Goal: Register for event/course

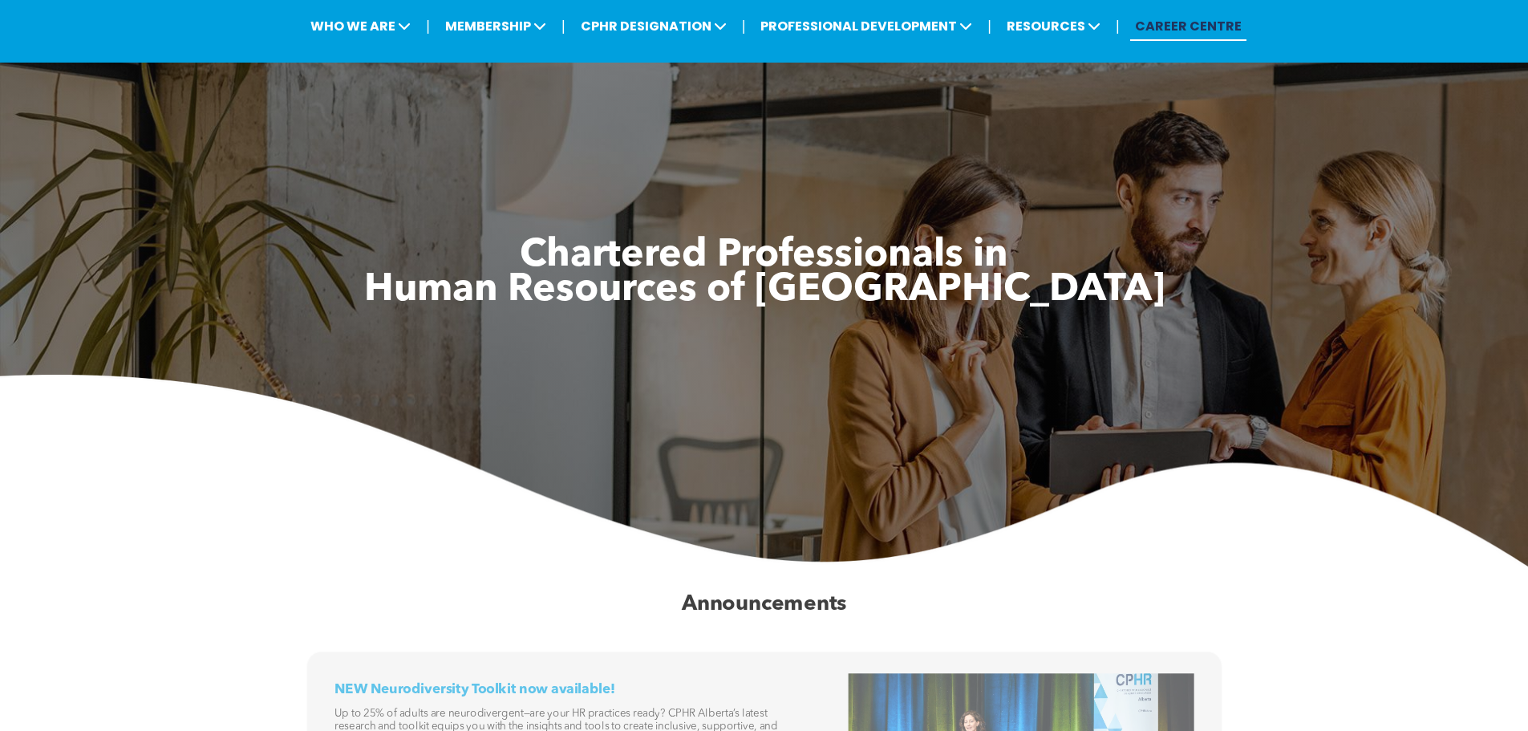
scroll to position [80, 0]
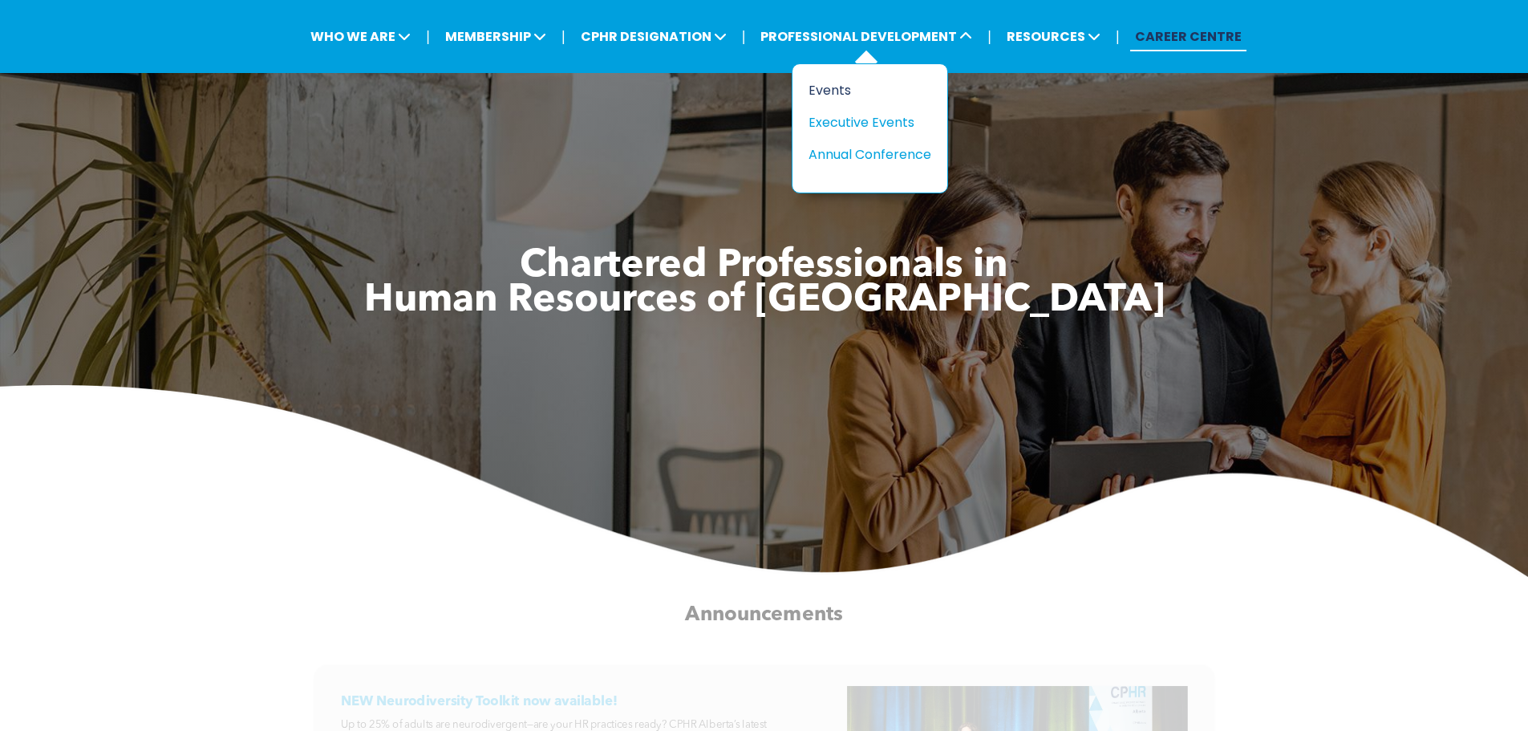
click at [821, 93] on div "Events" at bounding box center [863, 90] width 111 height 20
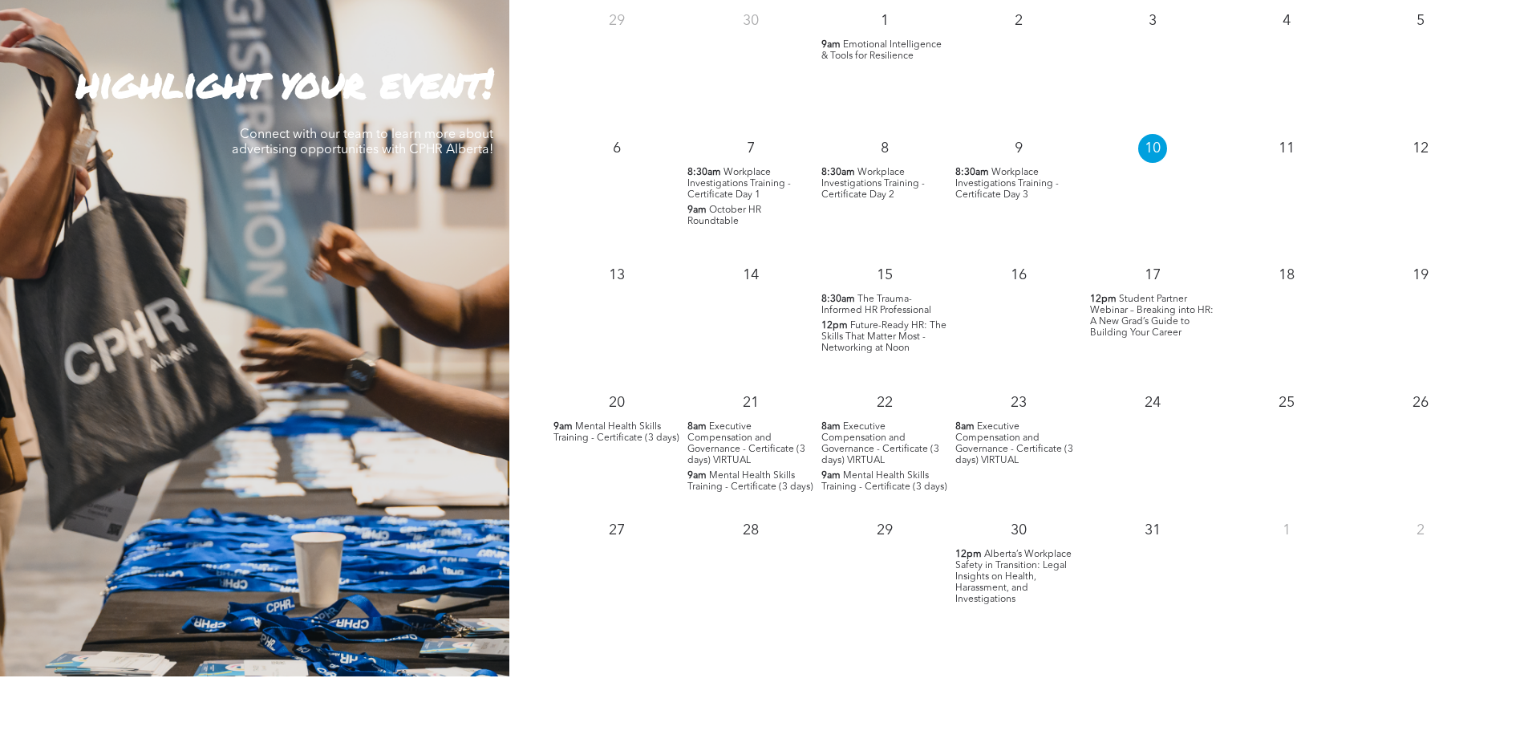
scroll to position [1604, 0]
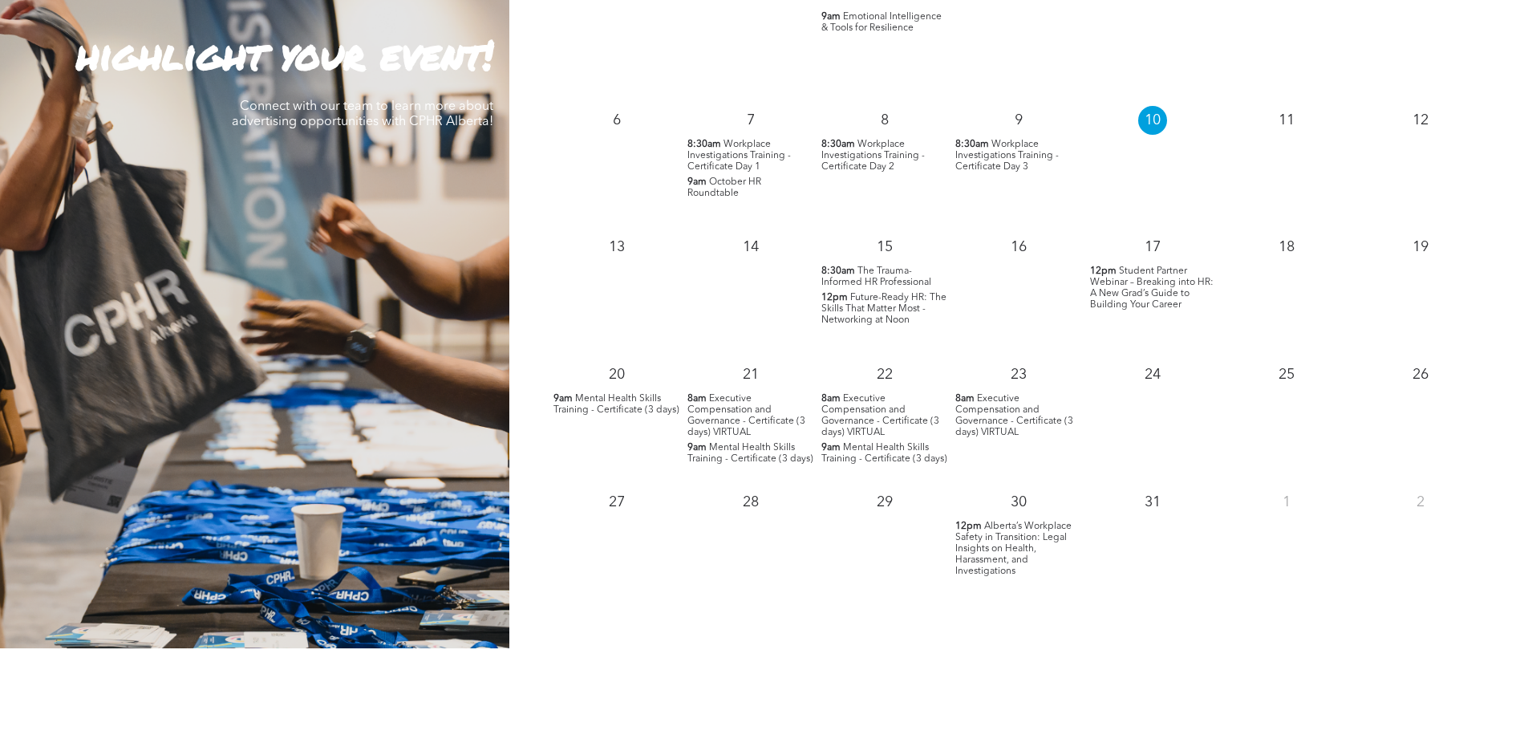
click at [991, 546] on span "Alberta’s Workplace Safety in Transition: Legal Insights on Health, Harassment,…" at bounding box center [1013, 548] width 116 height 55
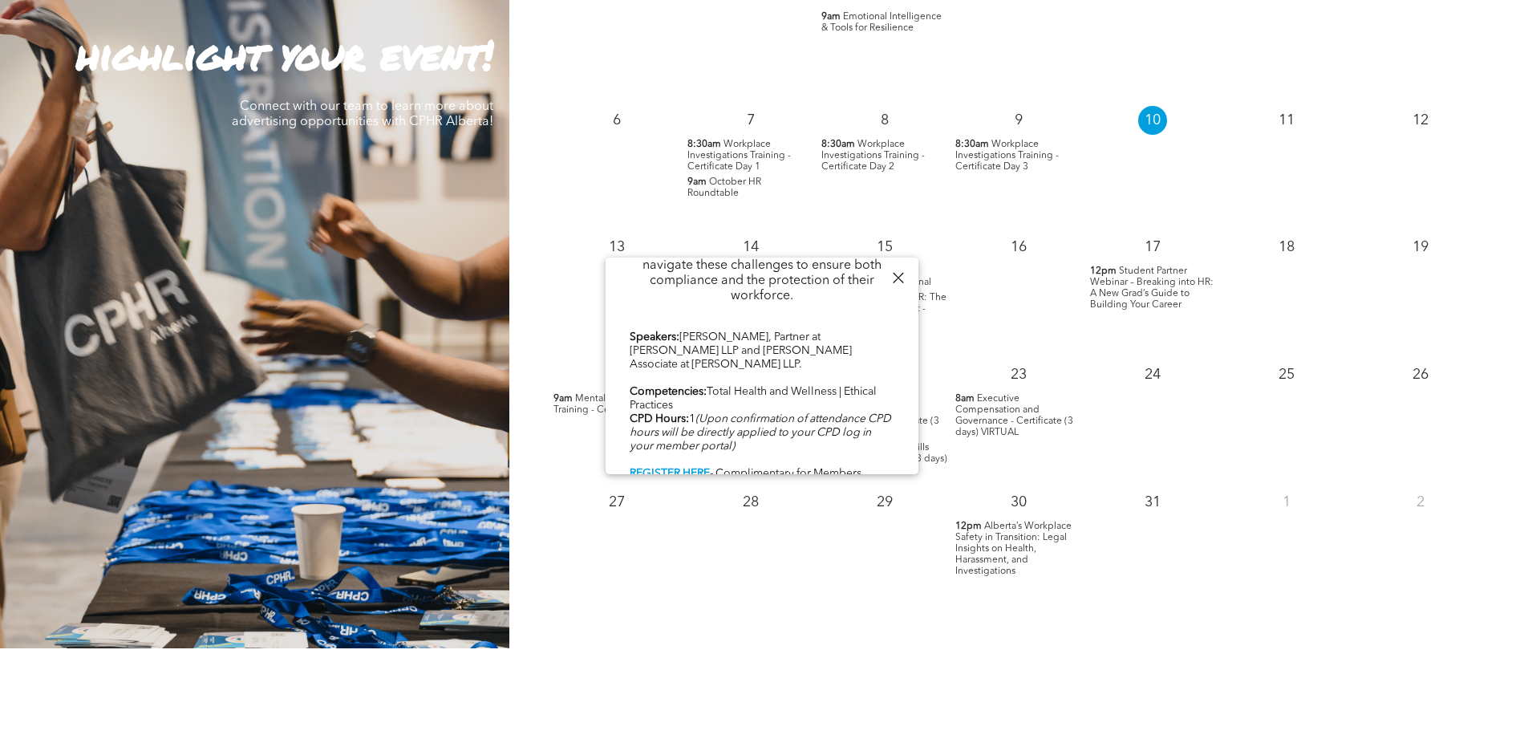
scroll to position [788, 0]
click at [1024, 532] on span "Alberta’s Workplace Safety in Transition: Legal Insights on Health, Harassment,…" at bounding box center [1013, 548] width 116 height 55
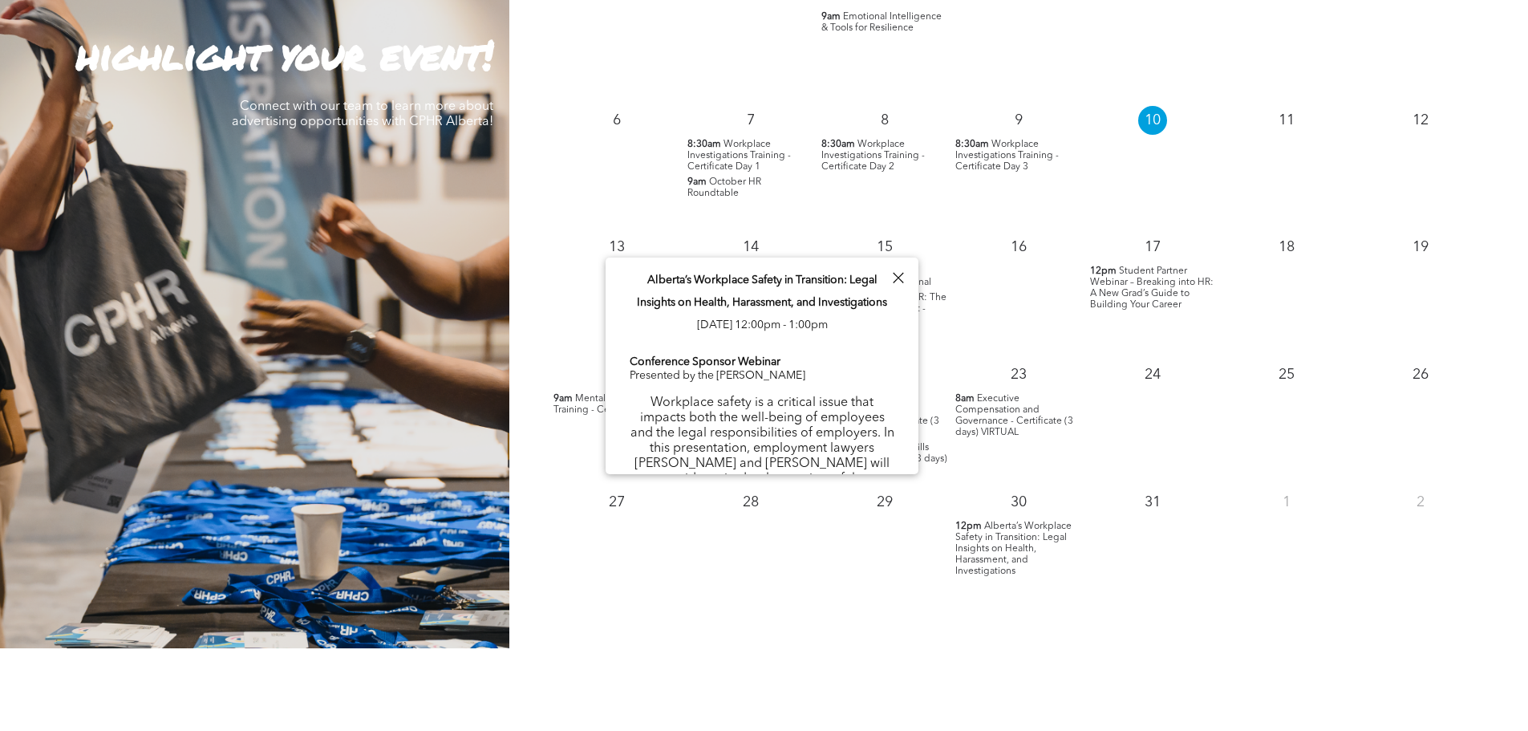
click at [905, 279] on div at bounding box center [898, 278] width 22 height 22
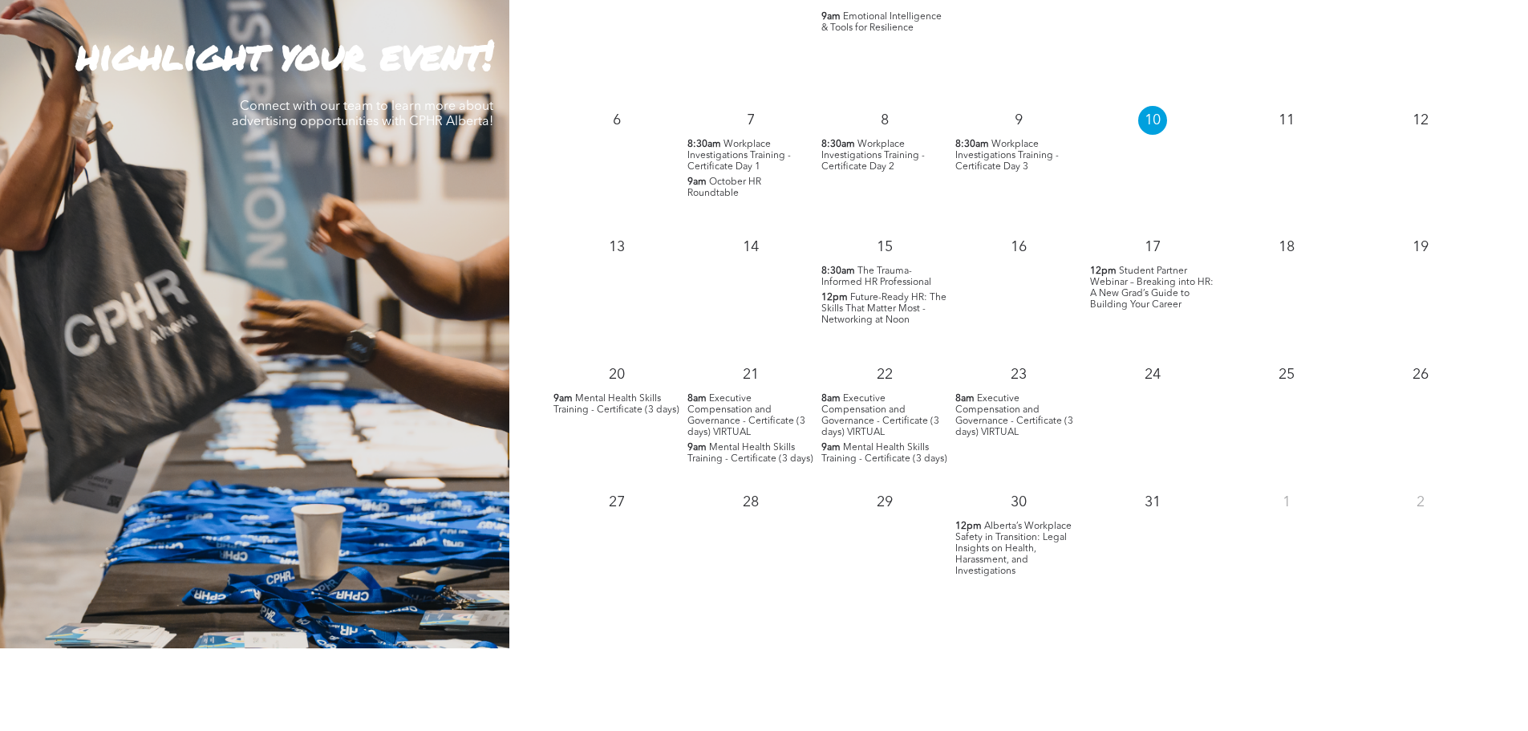
click at [594, 397] on span "Mental Health Skills Training - Certificate (3 days)" at bounding box center [616, 404] width 126 height 21
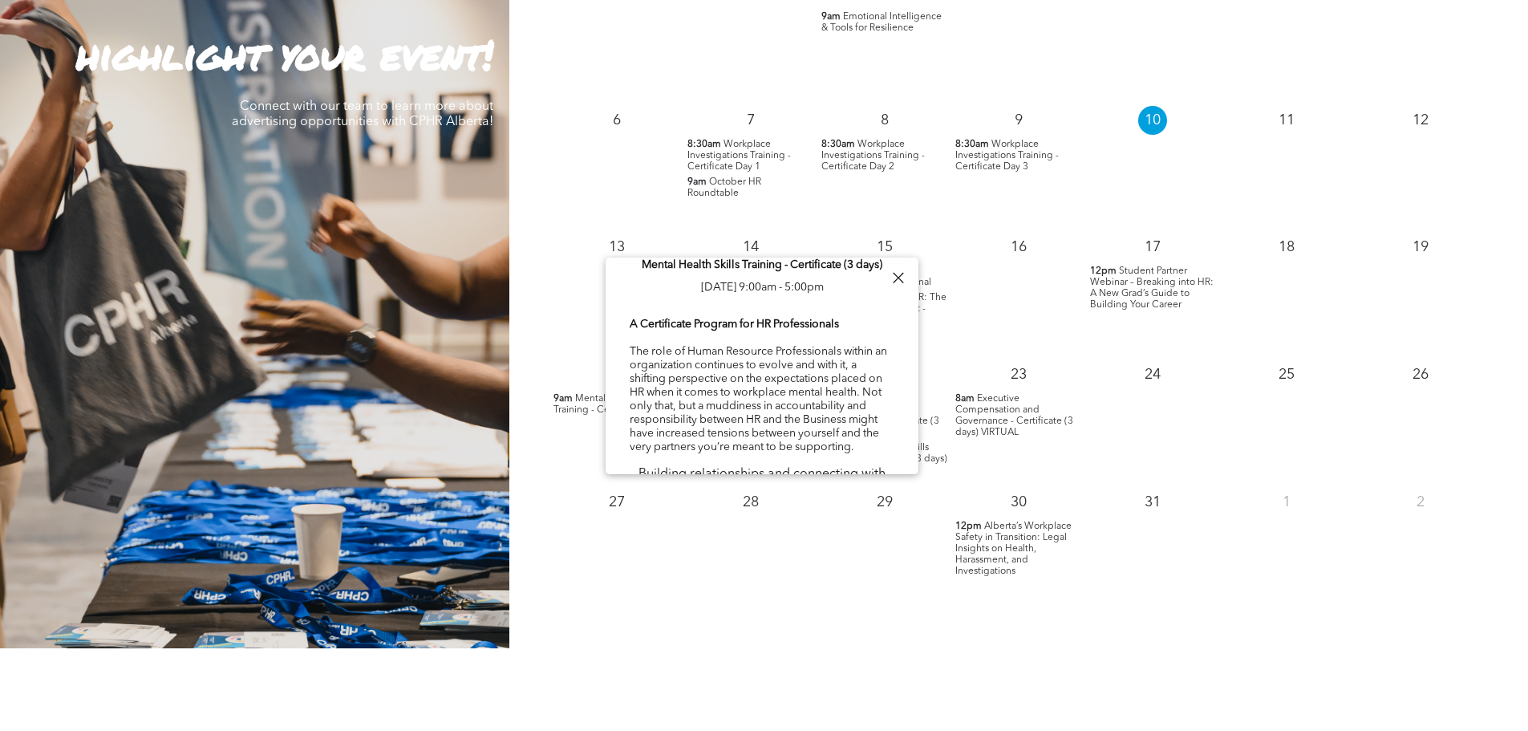
scroll to position [0, 0]
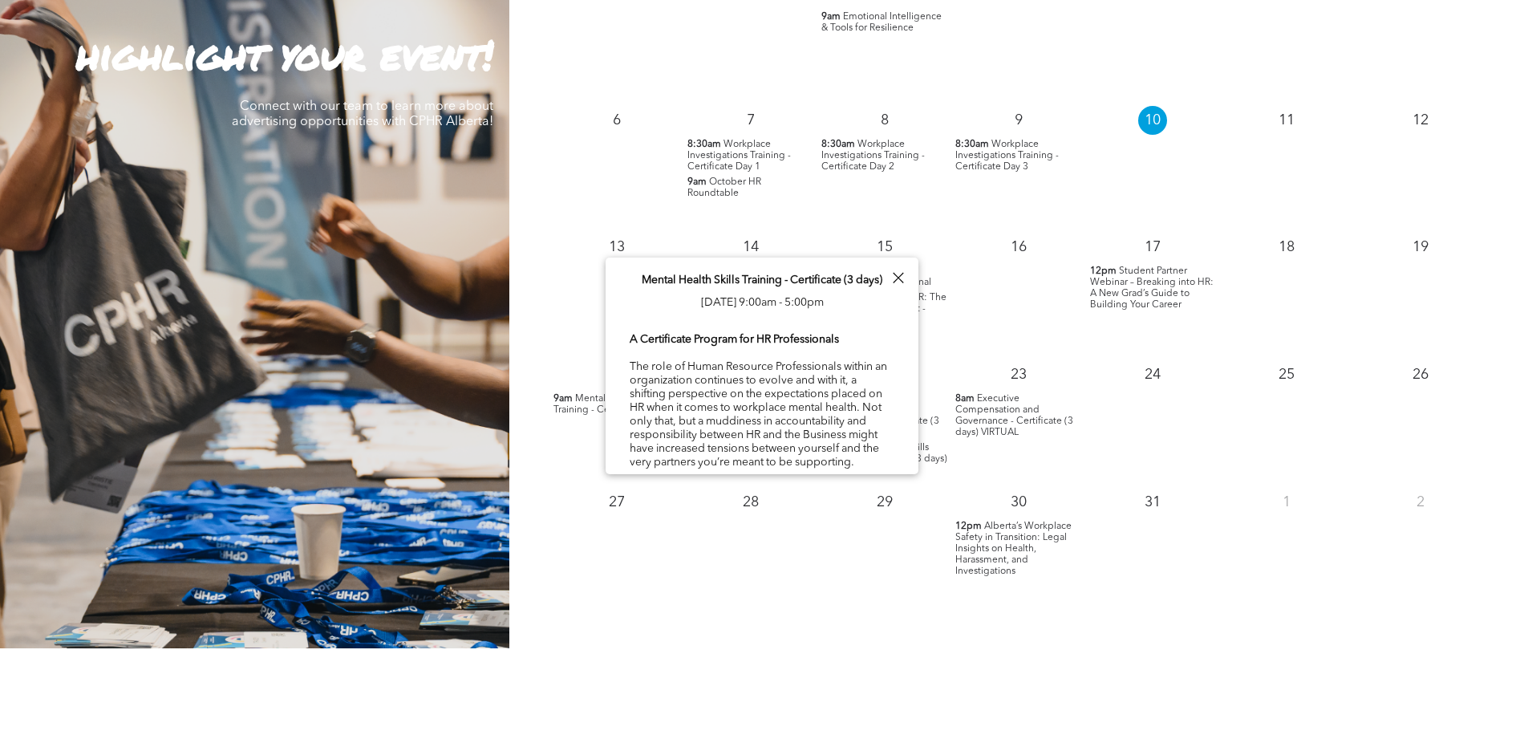
click at [902, 274] on div at bounding box center [898, 278] width 22 height 22
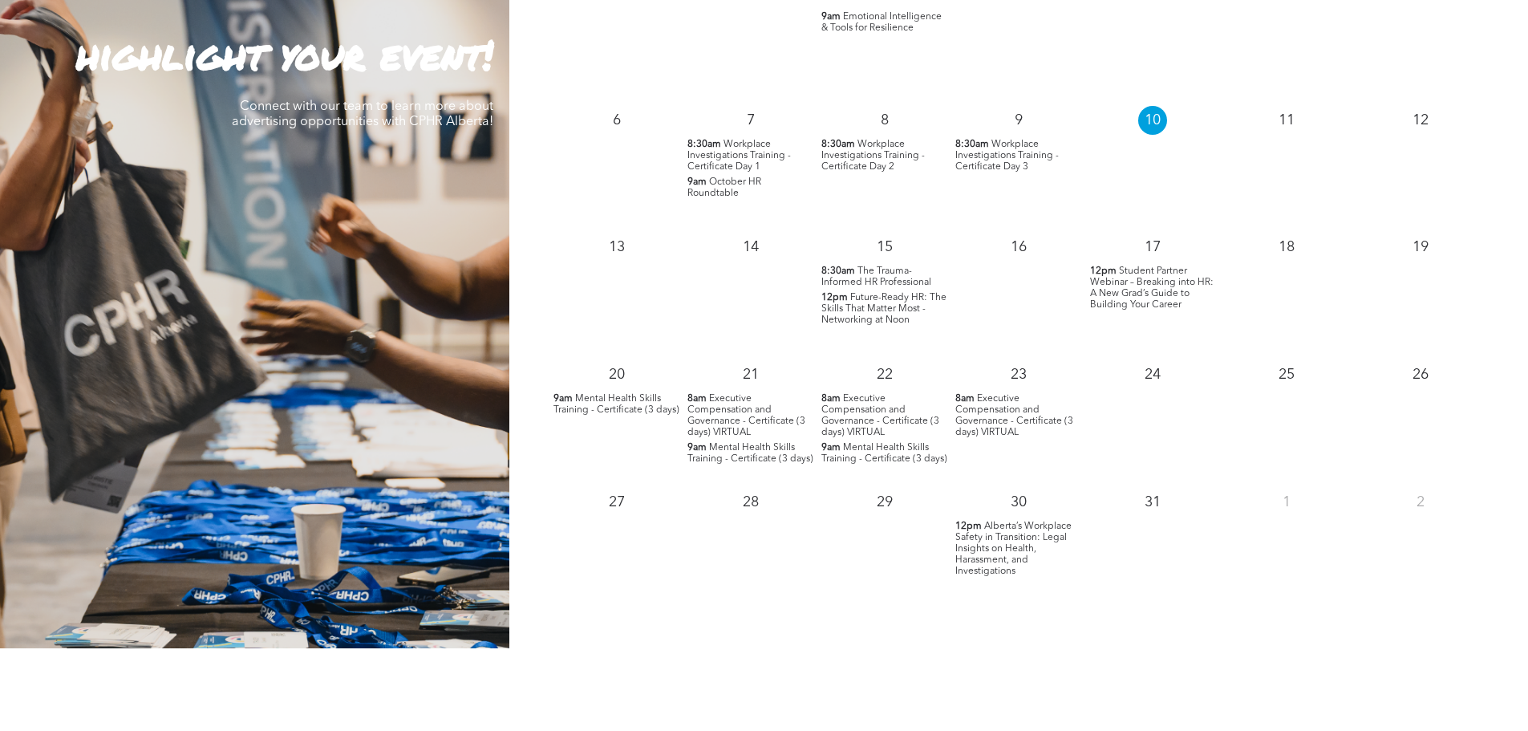
click at [872, 420] on span "Executive Compensation and Governance - Certificate (3 days) VIRTUAL" at bounding box center [880, 415] width 118 height 43
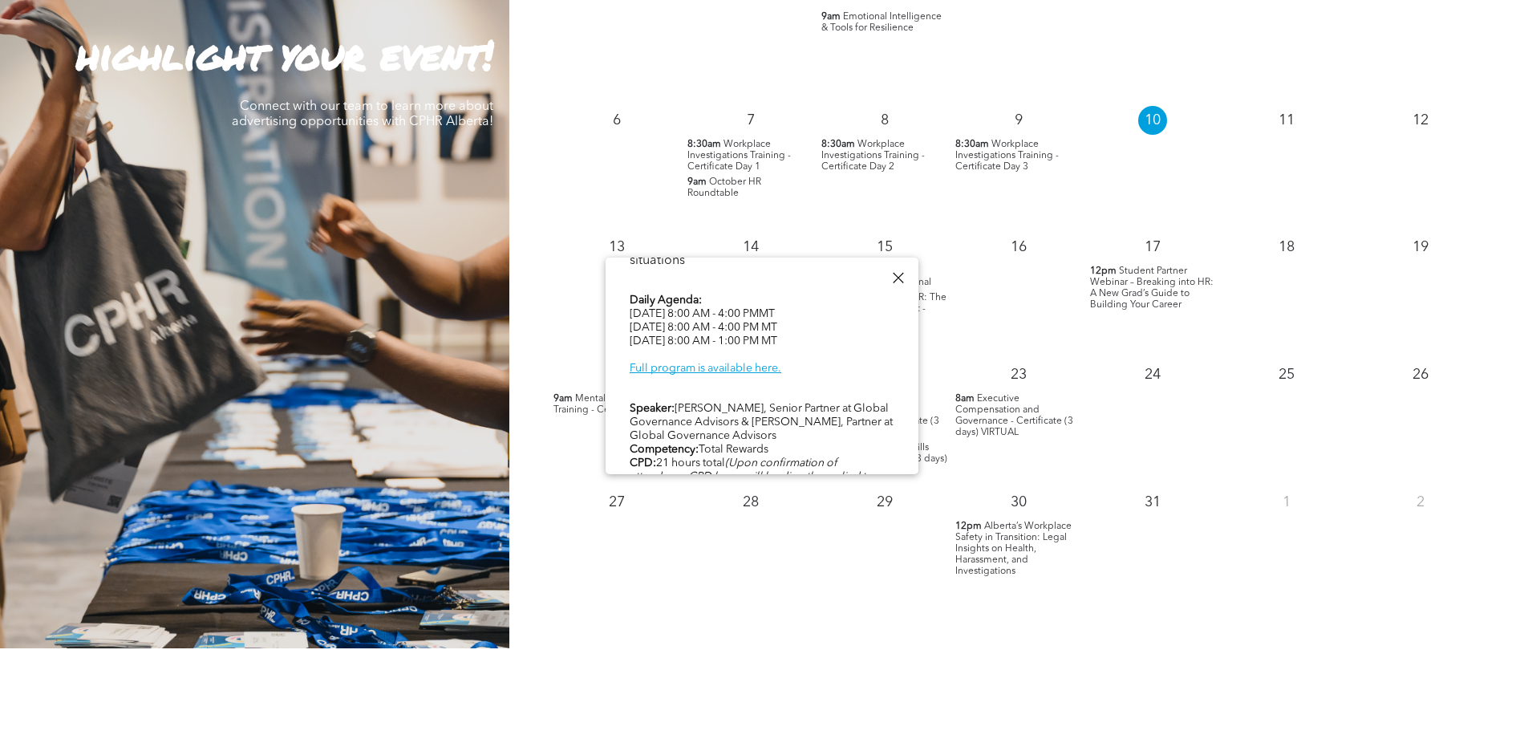
scroll to position [722, 0]
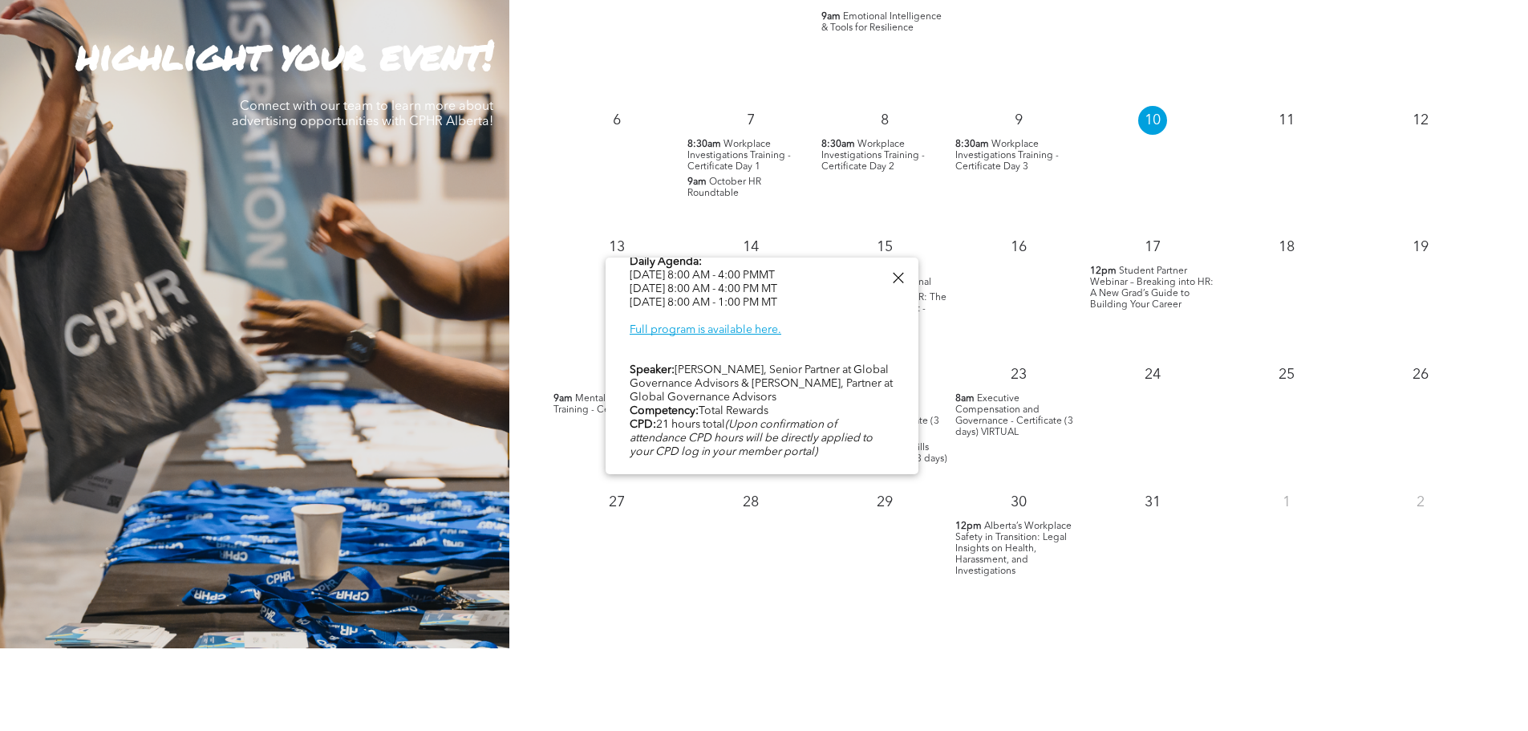
click at [900, 282] on div at bounding box center [898, 278] width 22 height 22
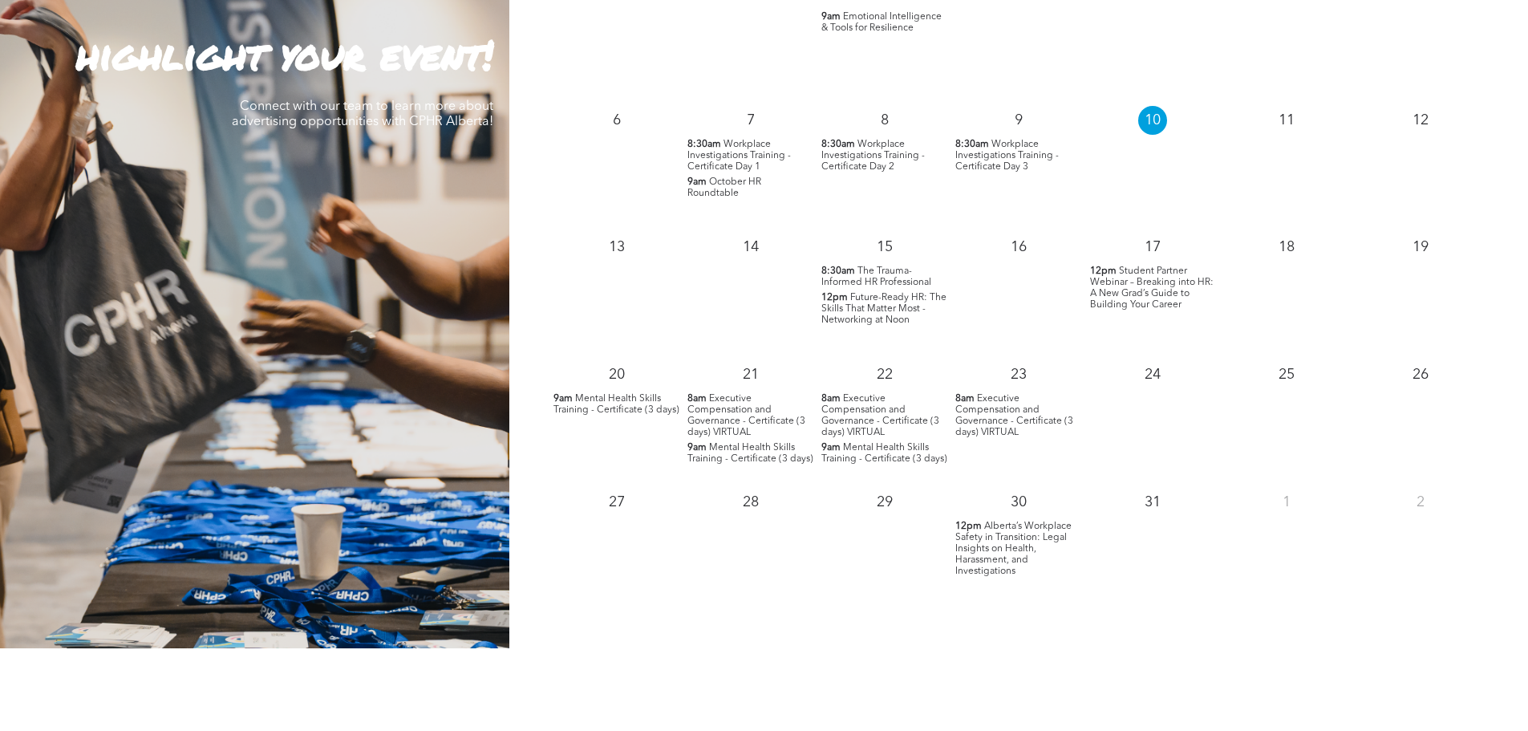
click at [845, 274] on span "8:30am" at bounding box center [838, 270] width 34 height 11
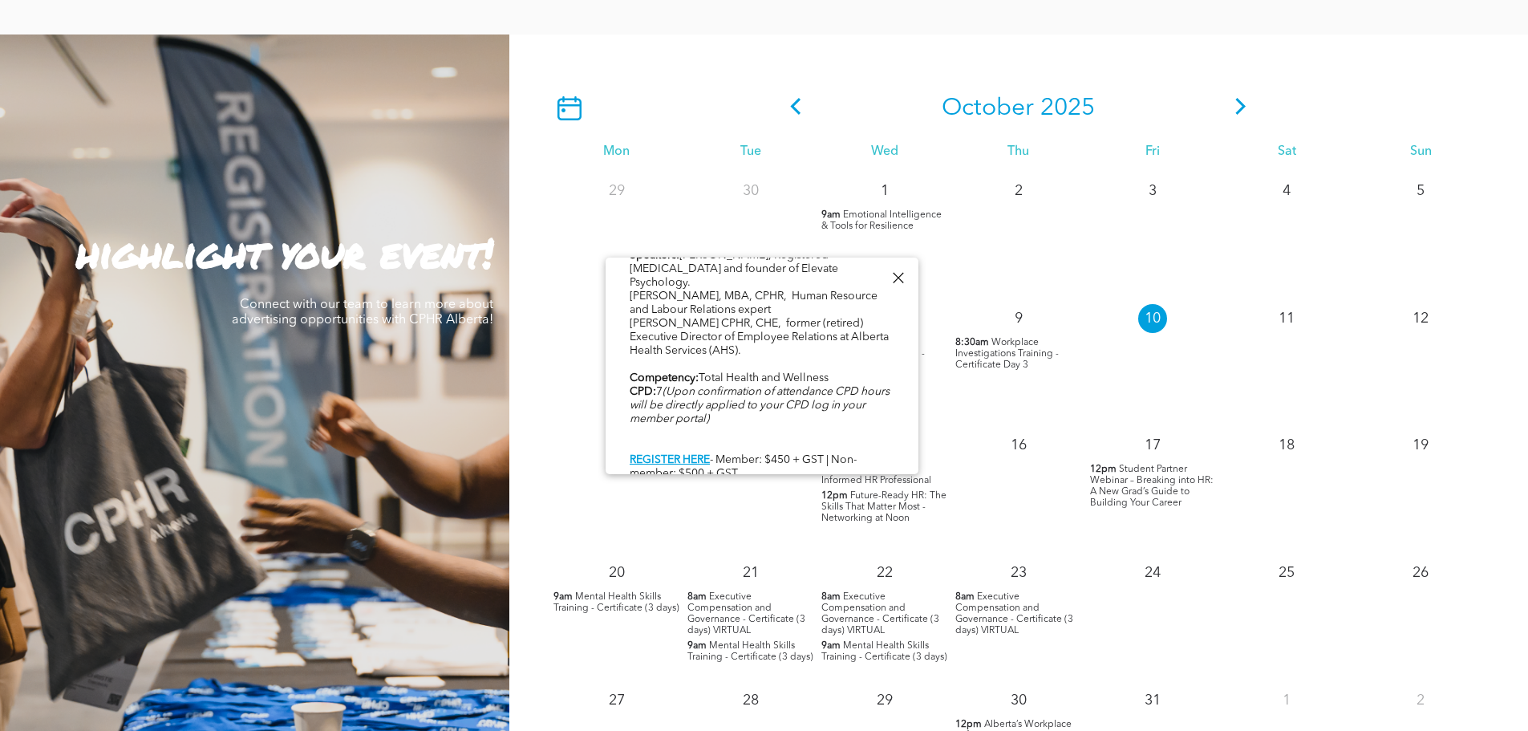
scroll to position [1444, 0]
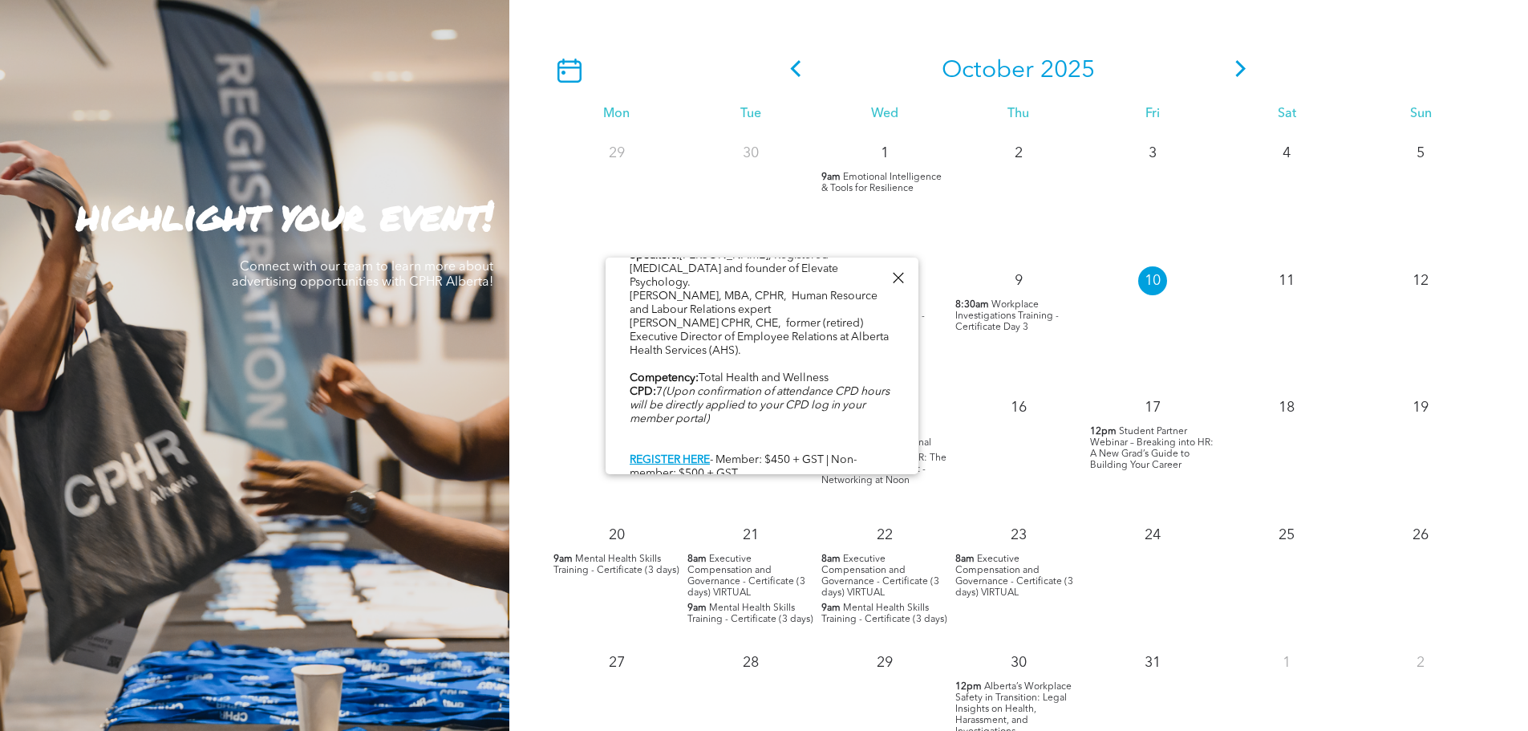
click at [1014, 490] on div "16" at bounding box center [1018, 451] width 134 height 128
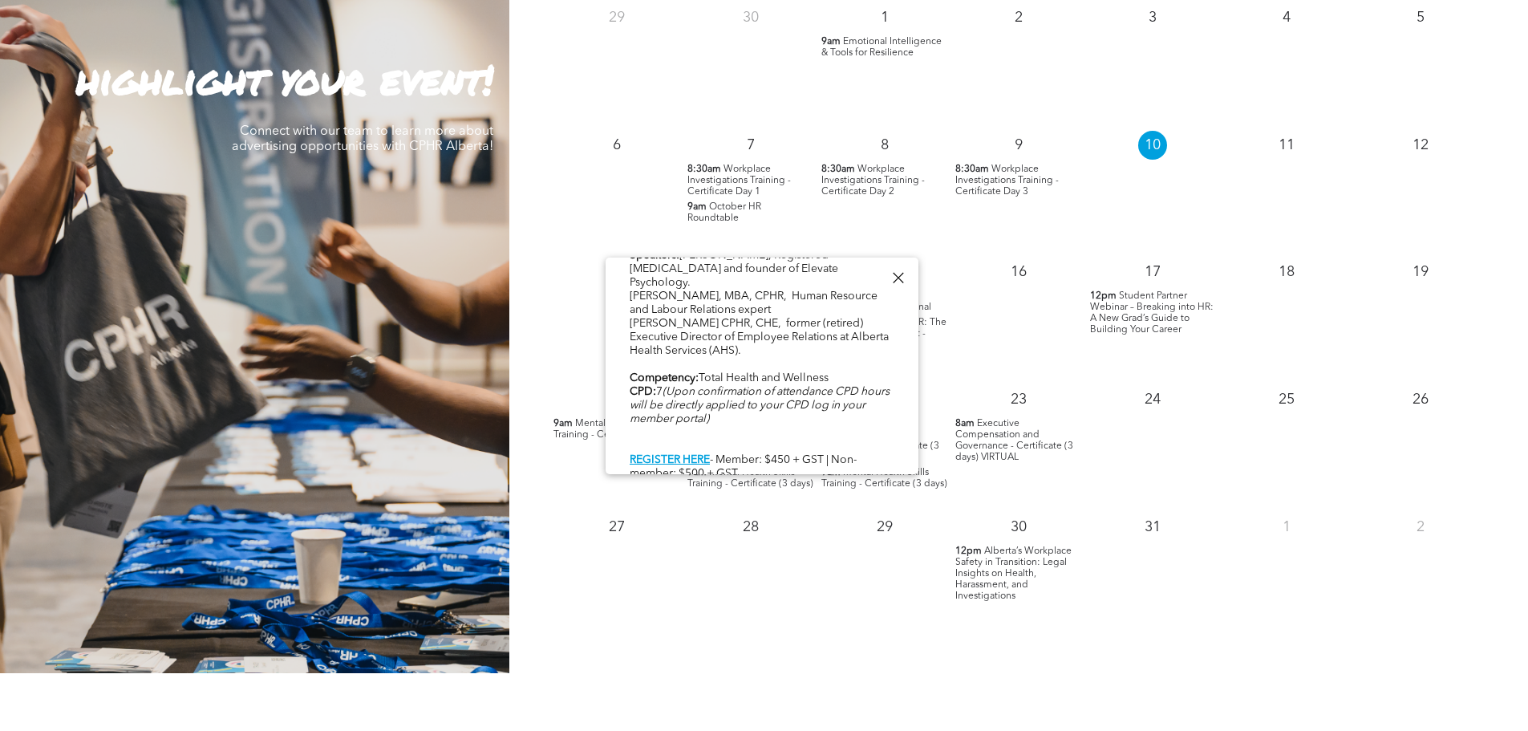
scroll to position [1363, 0]
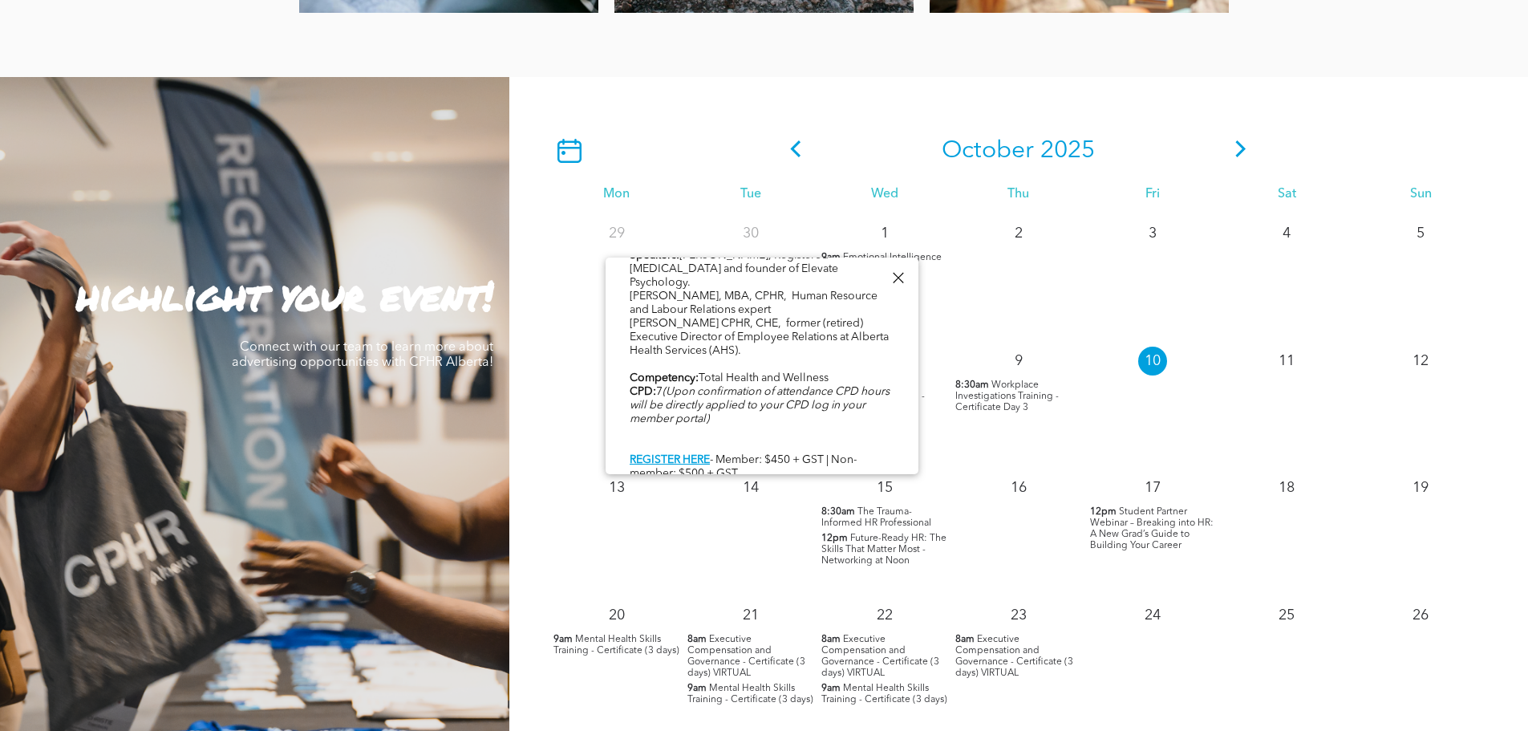
click at [1242, 149] on icon at bounding box center [1241, 148] width 10 height 17
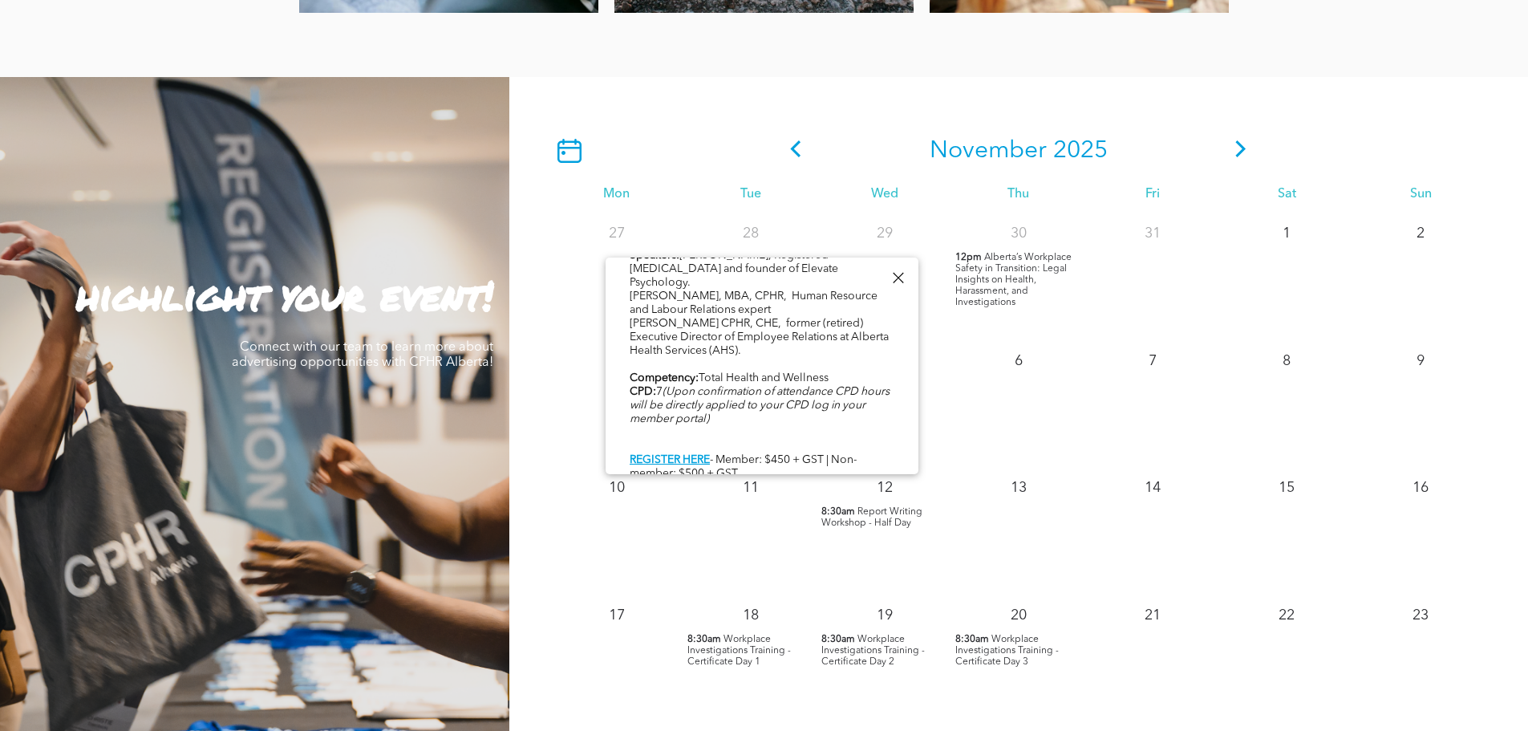
click at [896, 282] on div at bounding box center [898, 278] width 22 height 22
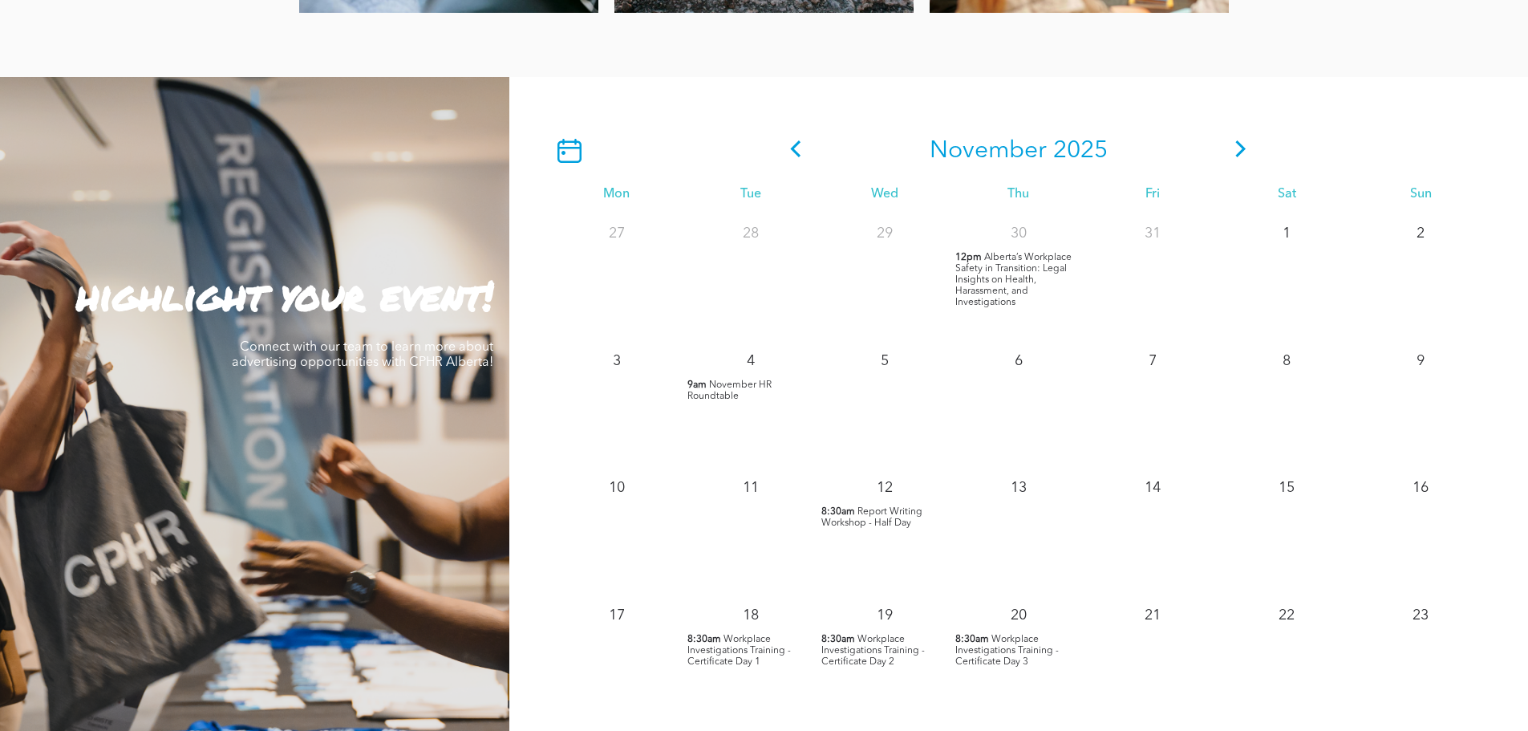
click at [1007, 291] on span "Alberta’s Workplace Safety in Transition: Legal Insights on Health, Harassment,…" at bounding box center [1013, 280] width 116 height 55
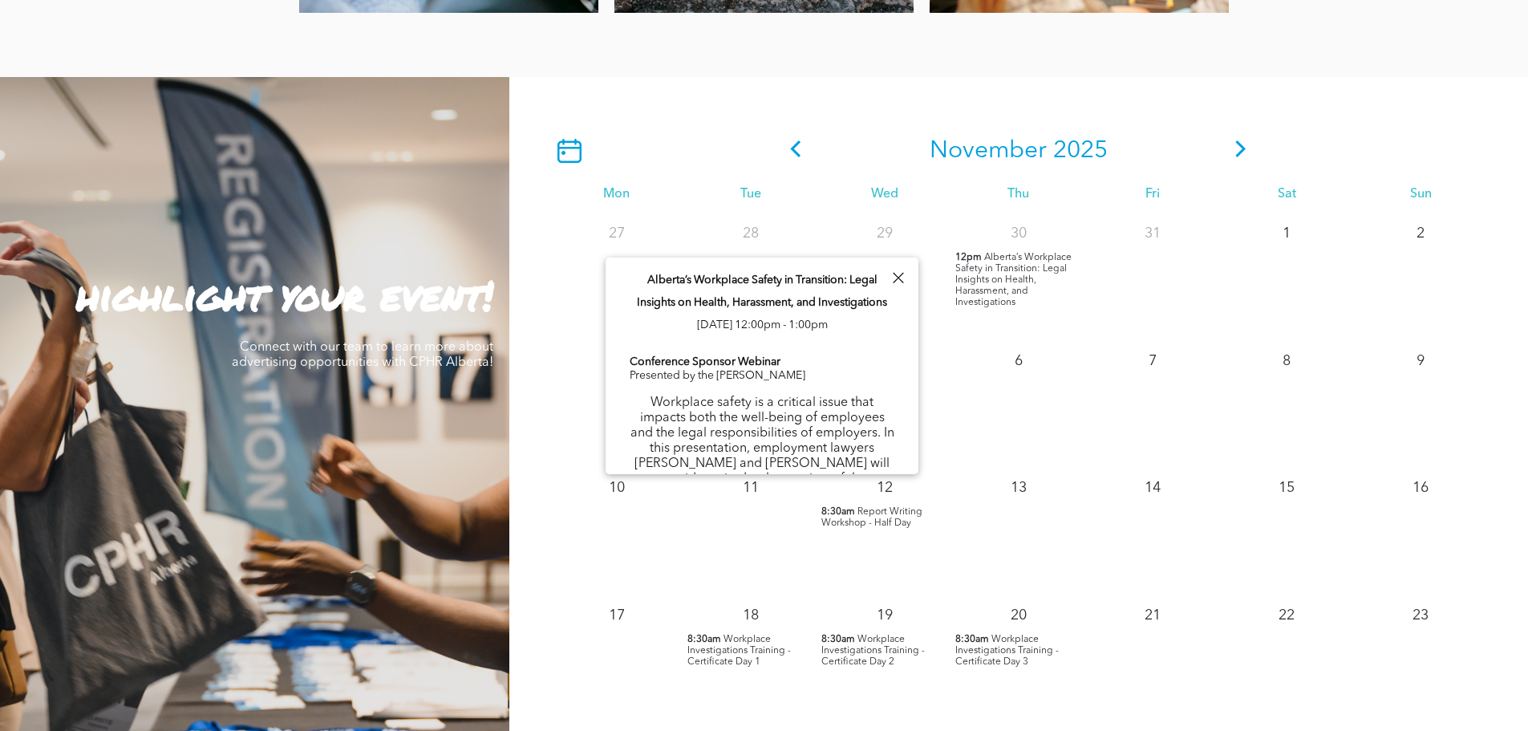
click at [901, 277] on div at bounding box center [898, 278] width 22 height 22
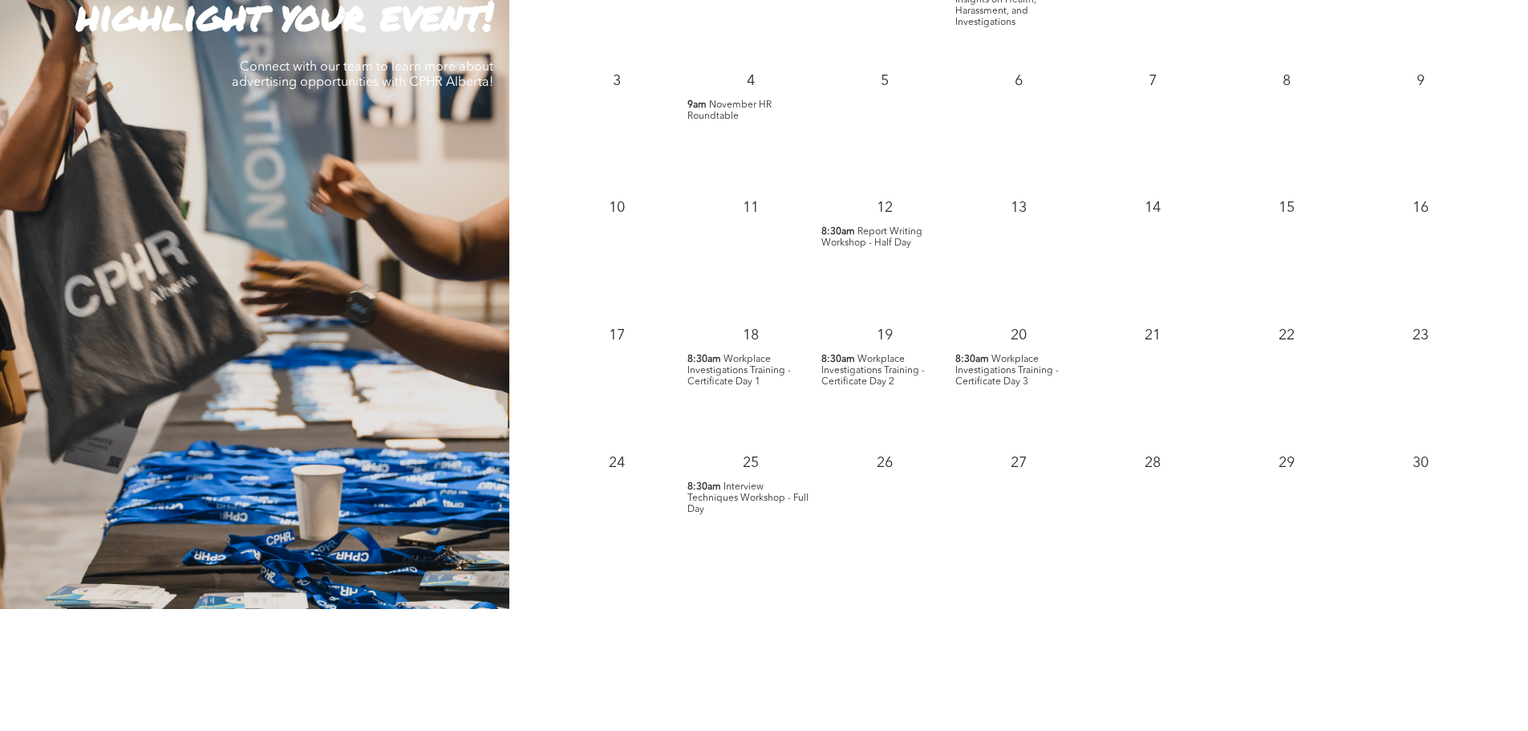
scroll to position [1684, 0]
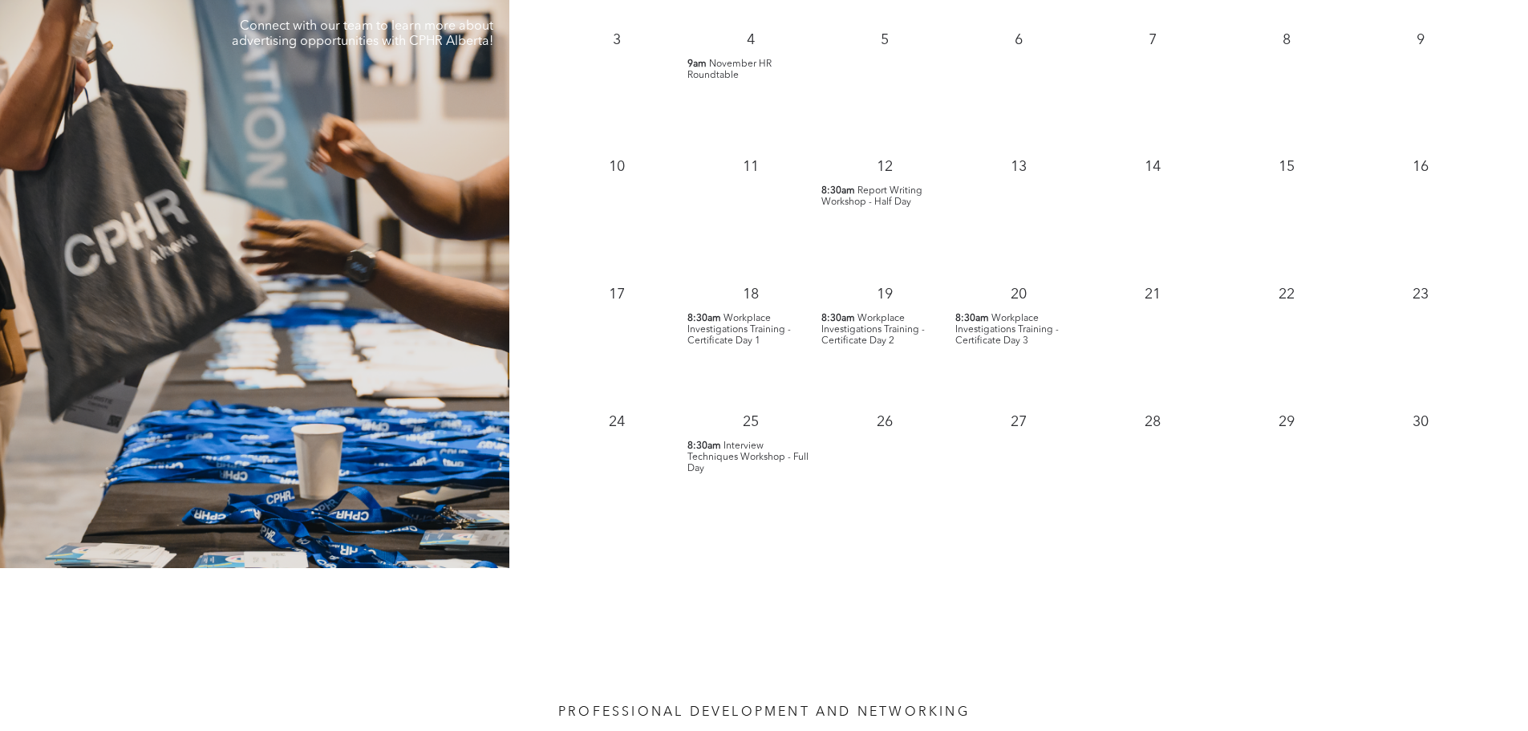
click at [767, 334] on span "Workplace Investigations Training - Certificate Day 1" at bounding box center [738, 330] width 103 height 32
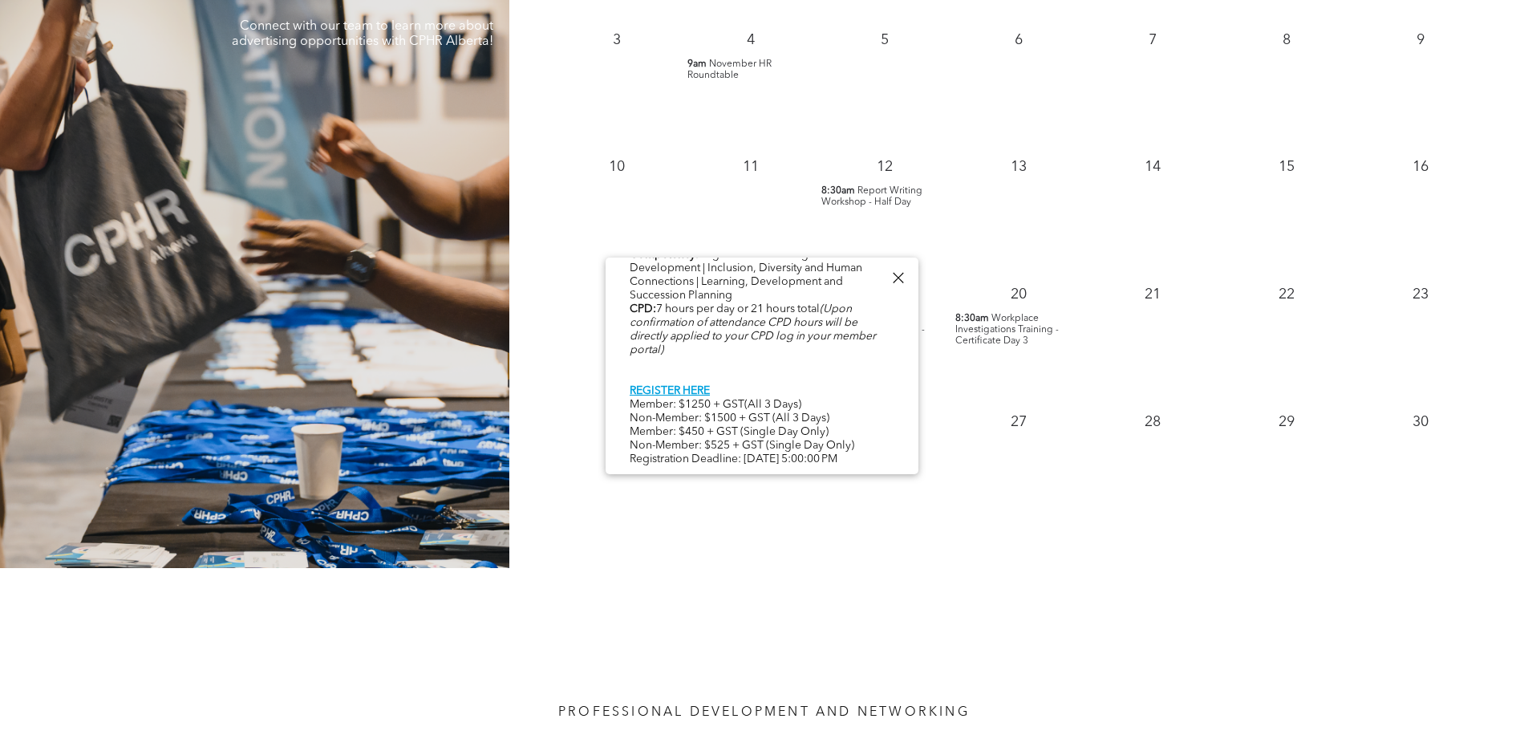
scroll to position [1765, 0]
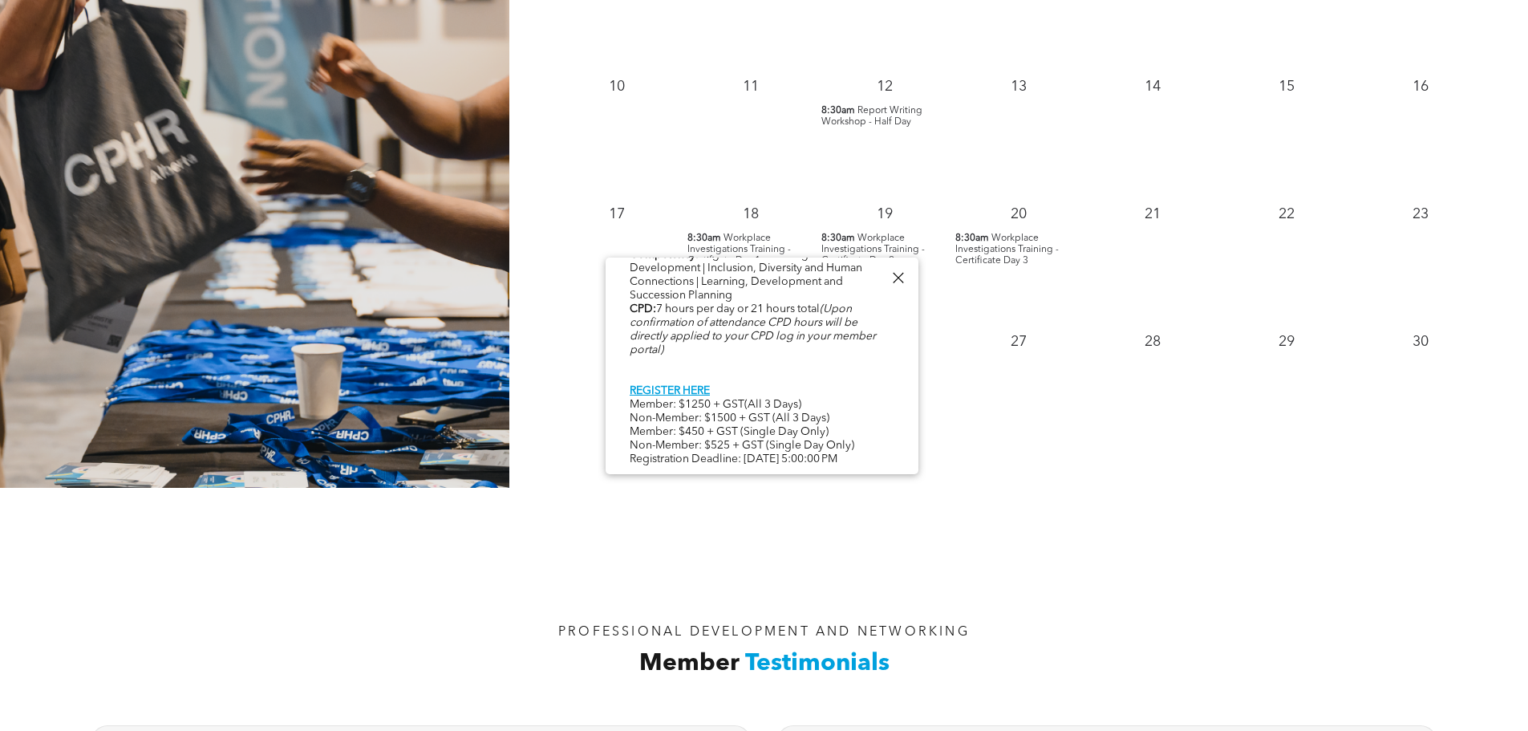
drag, startPoint x: 627, startPoint y: 396, endPoint x: 822, endPoint y: 395, distance: 194.9
click at [1023, 419] on div "27" at bounding box center [1018, 385] width 134 height 128
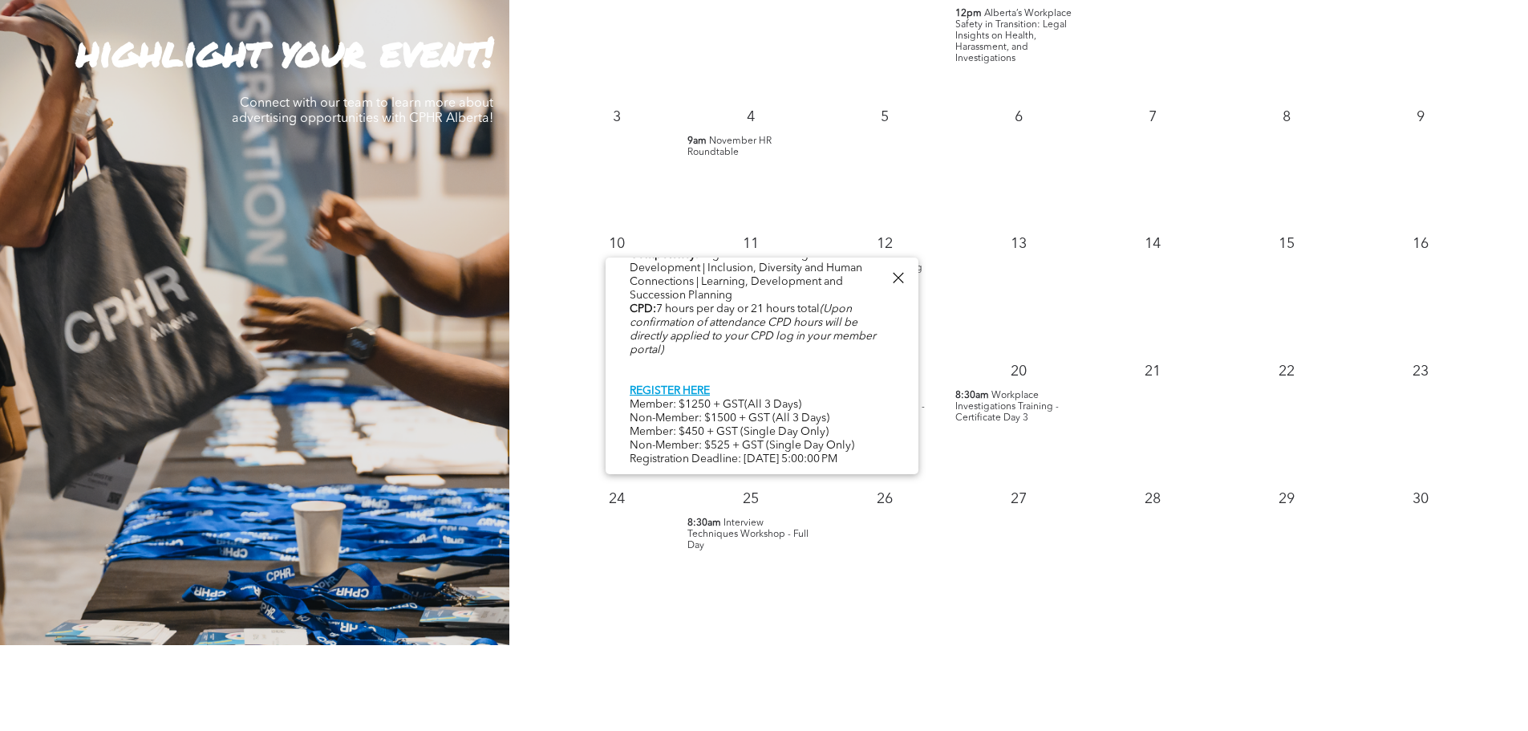
scroll to position [1604, 0]
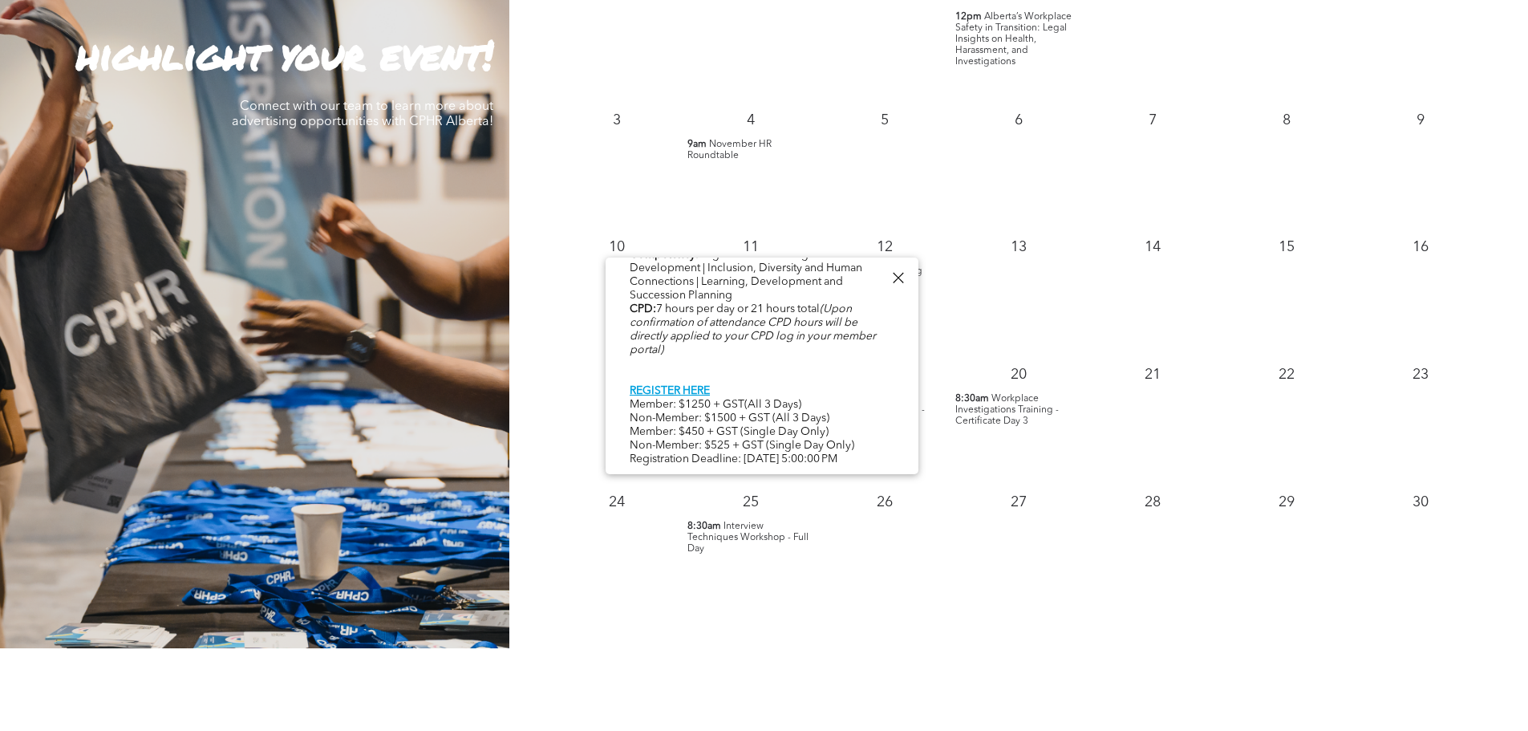
click at [900, 275] on div at bounding box center [898, 278] width 22 height 22
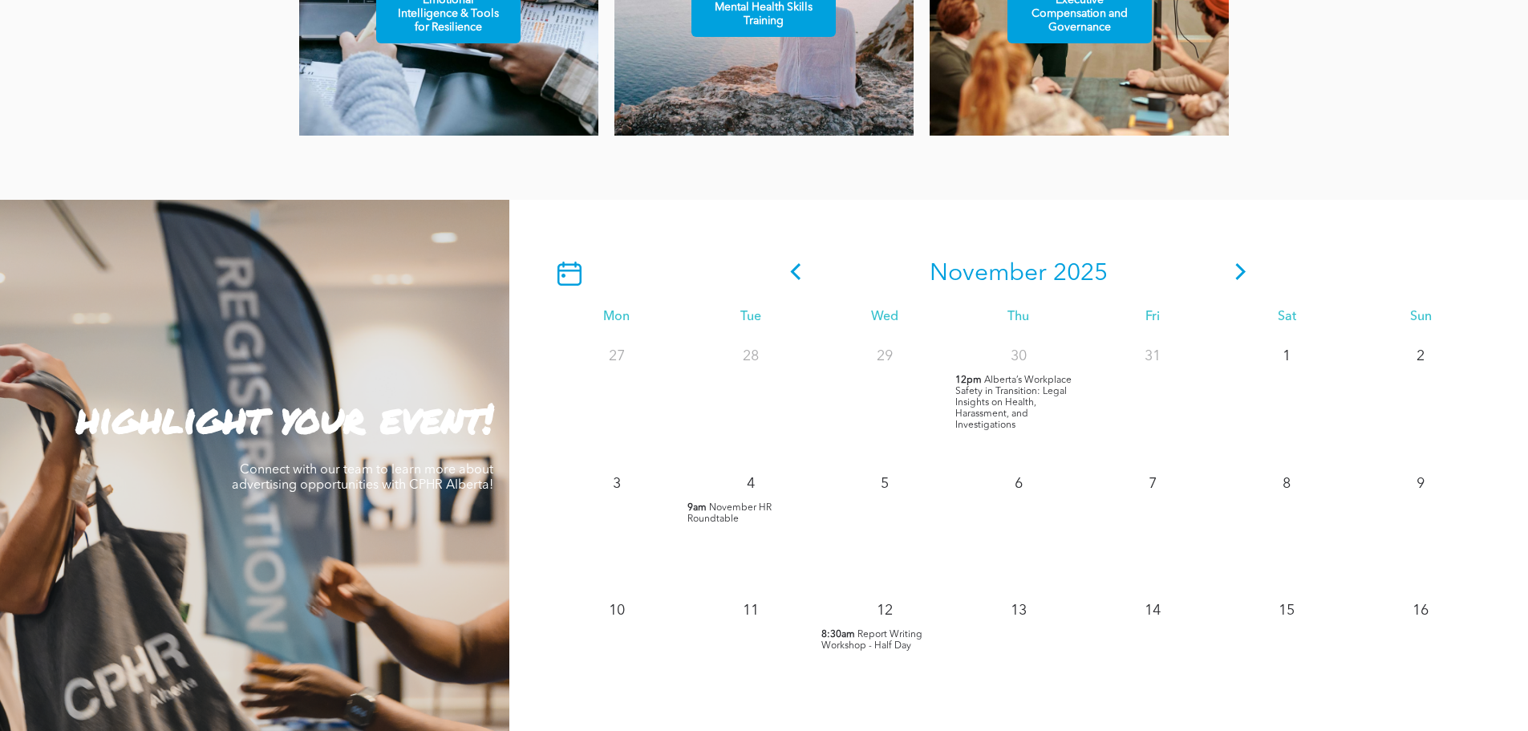
scroll to position [1203, 0]
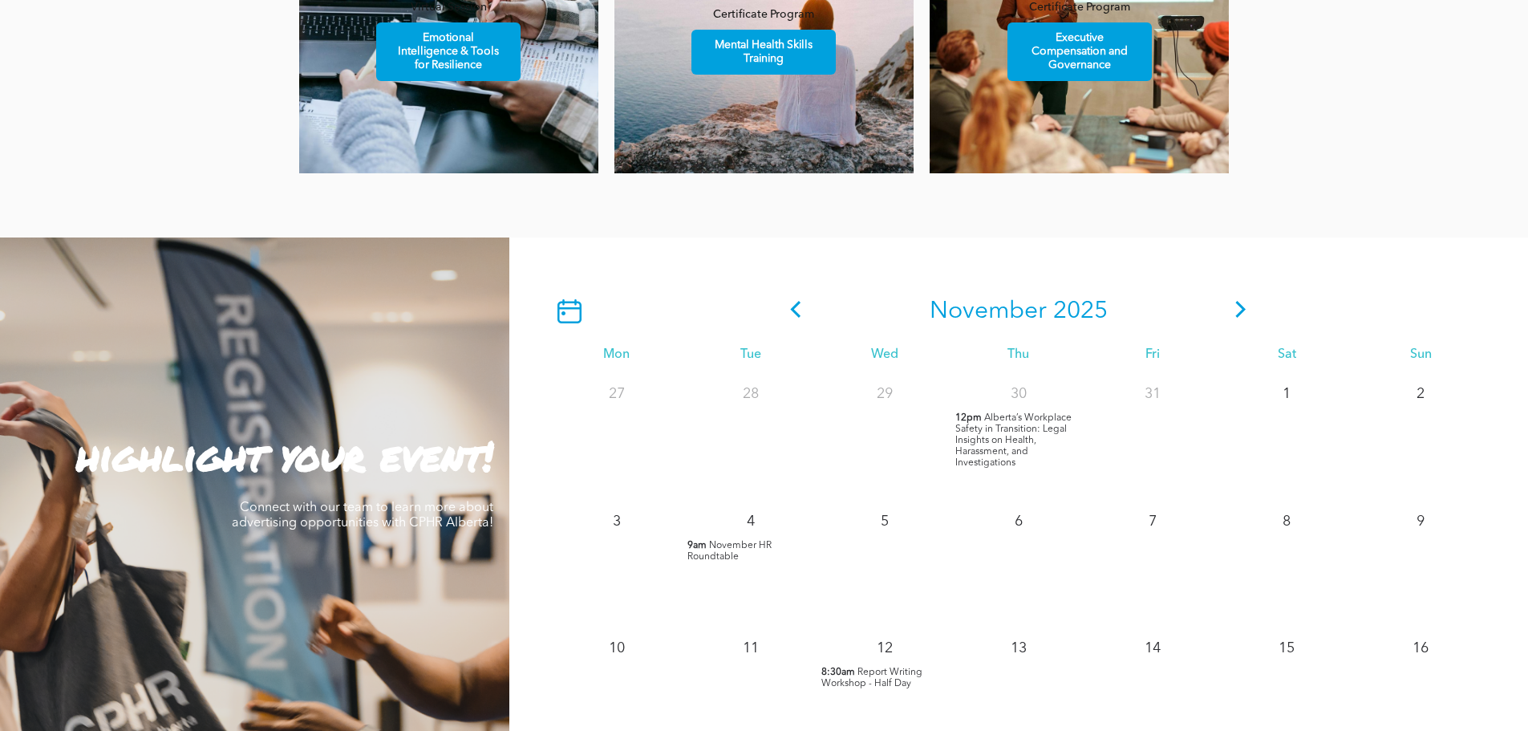
click at [1242, 314] on icon at bounding box center [1241, 309] width 10 height 17
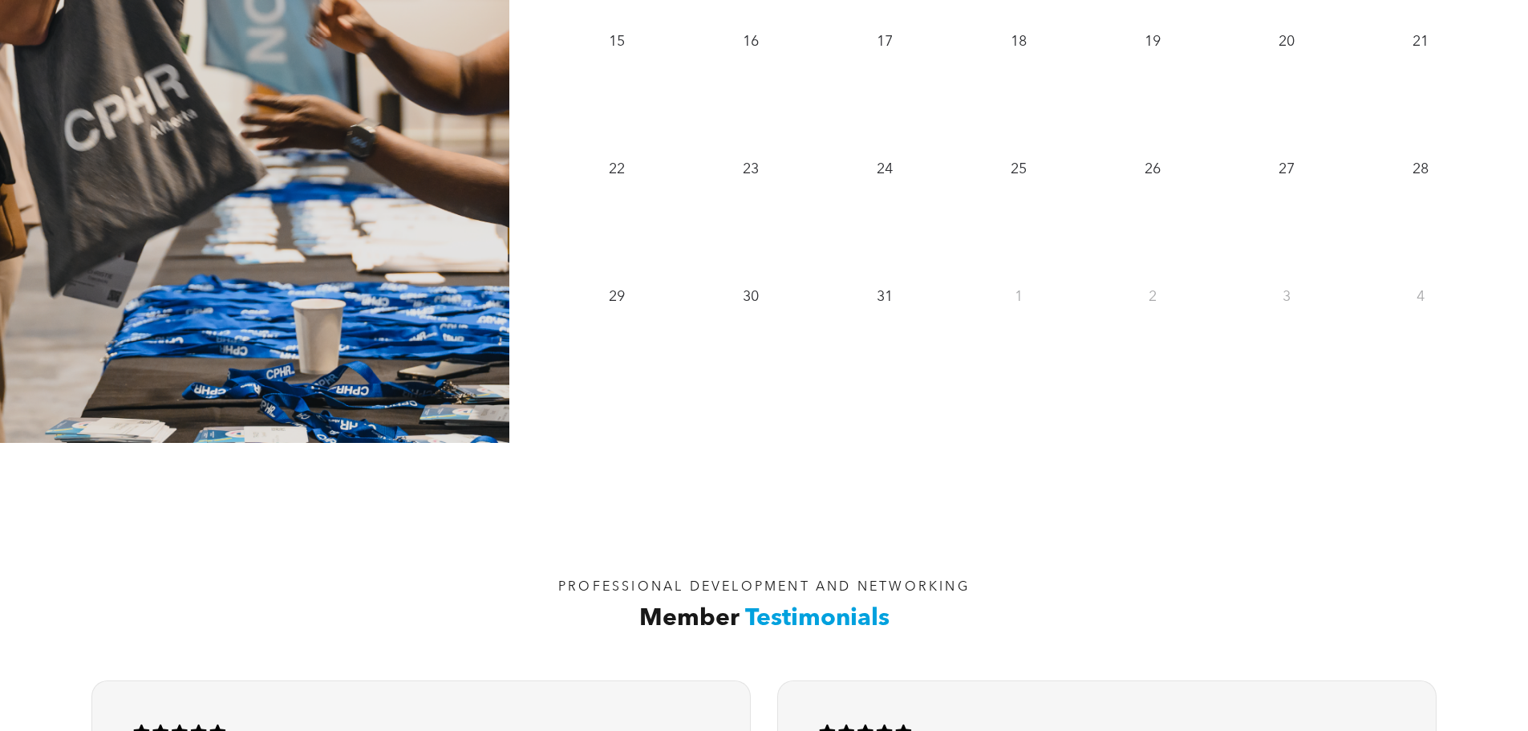
scroll to position [1845, 0]
